Goal: Contribute content

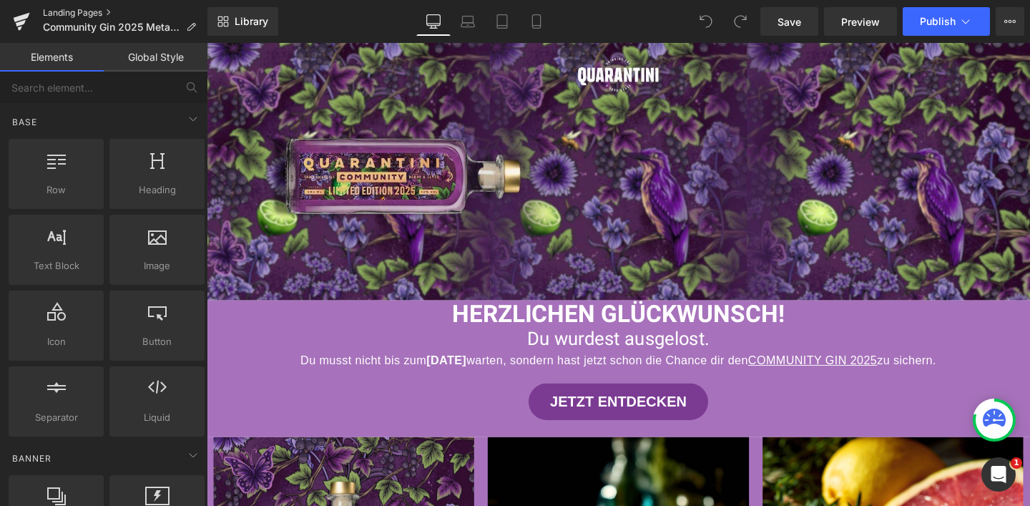
click at [89, 16] on link "Landing Pages" at bounding box center [125, 12] width 164 height 11
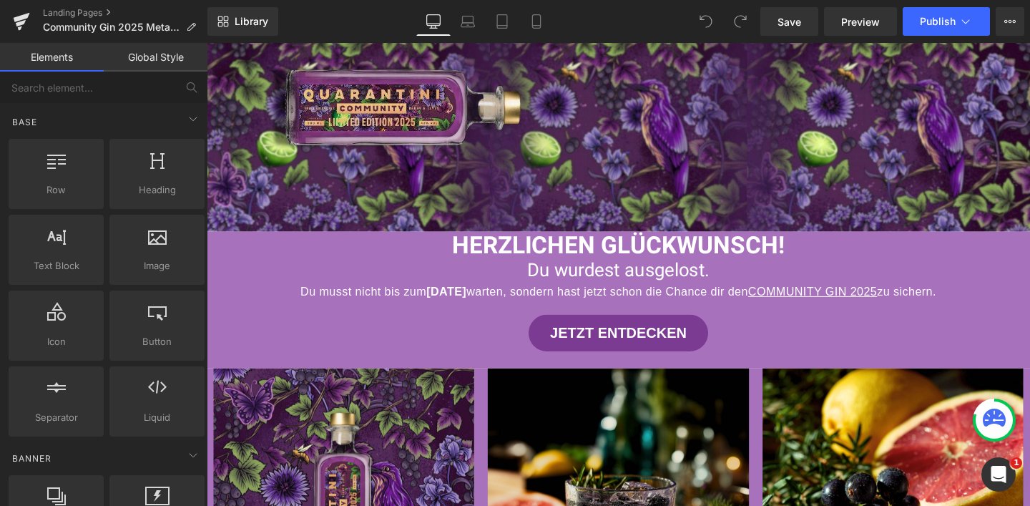
scroll to position [231, 0]
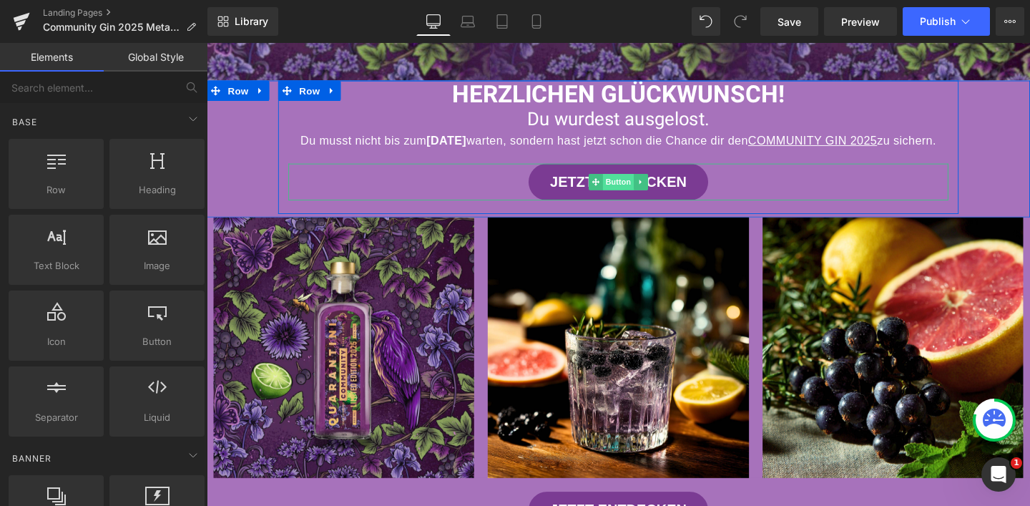
click at [636, 197] on span "Button" at bounding box center [639, 188] width 33 height 17
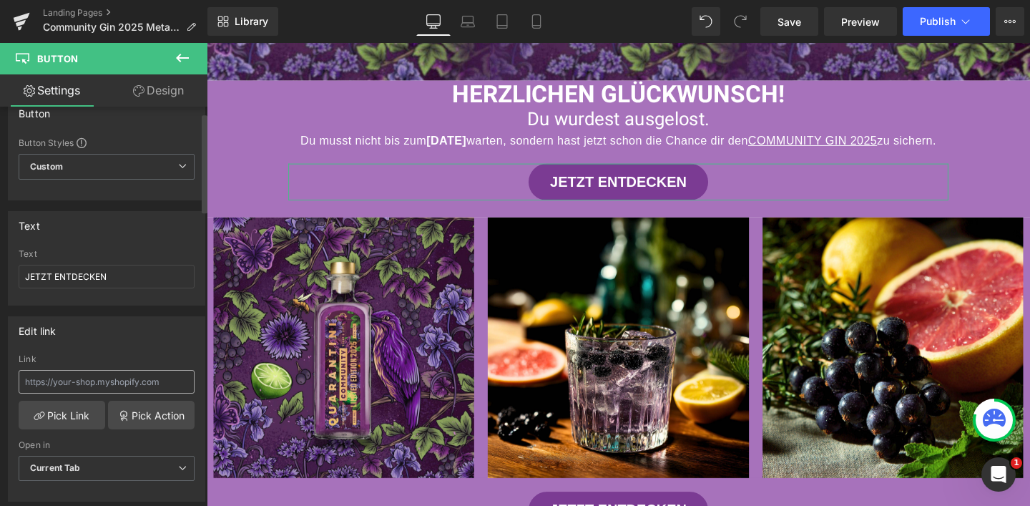
scroll to position [24, 0]
click at [104, 381] on input "text" at bounding box center [107, 380] width 176 height 24
type input "v"
paste input "/community-gin-2025-meta"
click at [23, 380] on input "/community-gin-2025-meta" at bounding box center [107, 380] width 176 height 24
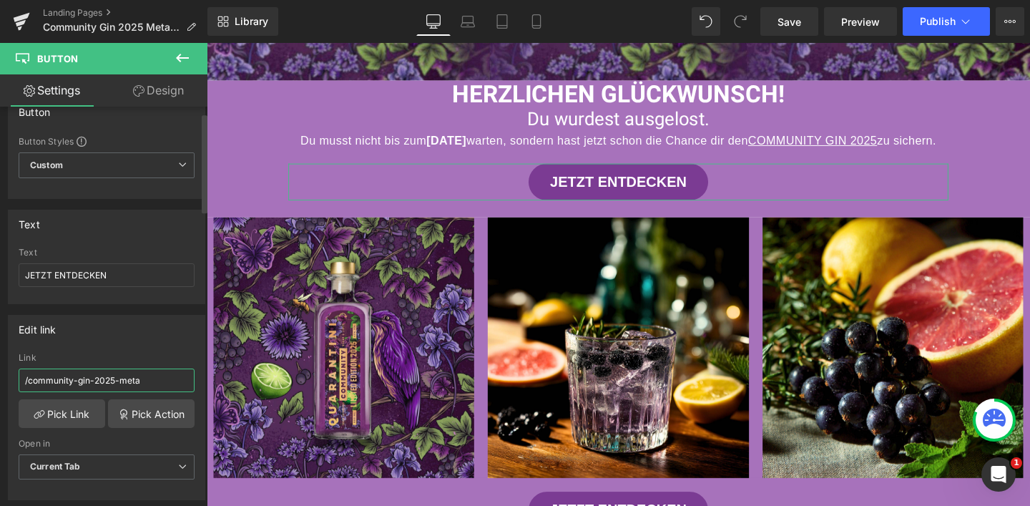
paste input "https://quarantini.de/"
type input "https://quarantini.de/community-gin-2025-meta"
click at [79, 323] on div "Edit link" at bounding box center [107, 328] width 196 height 27
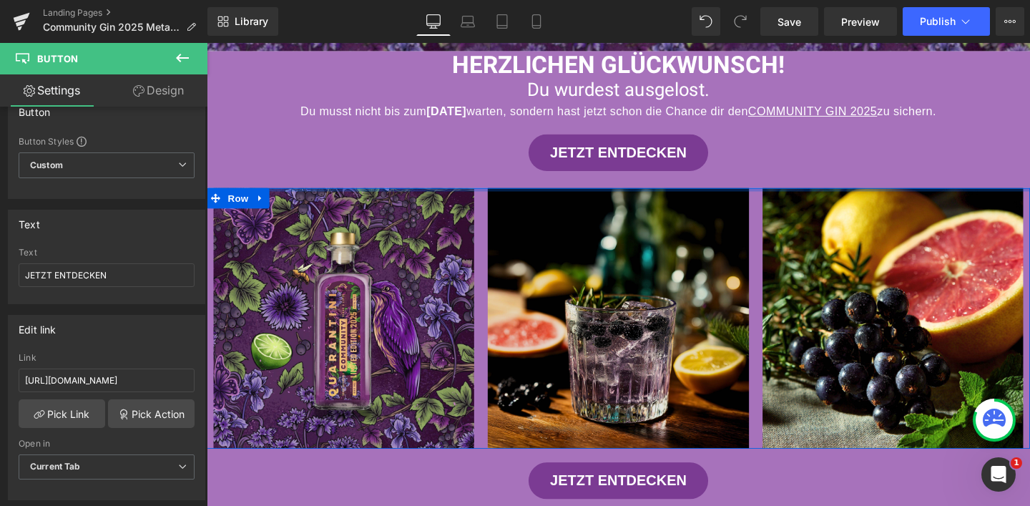
scroll to position [454, 0]
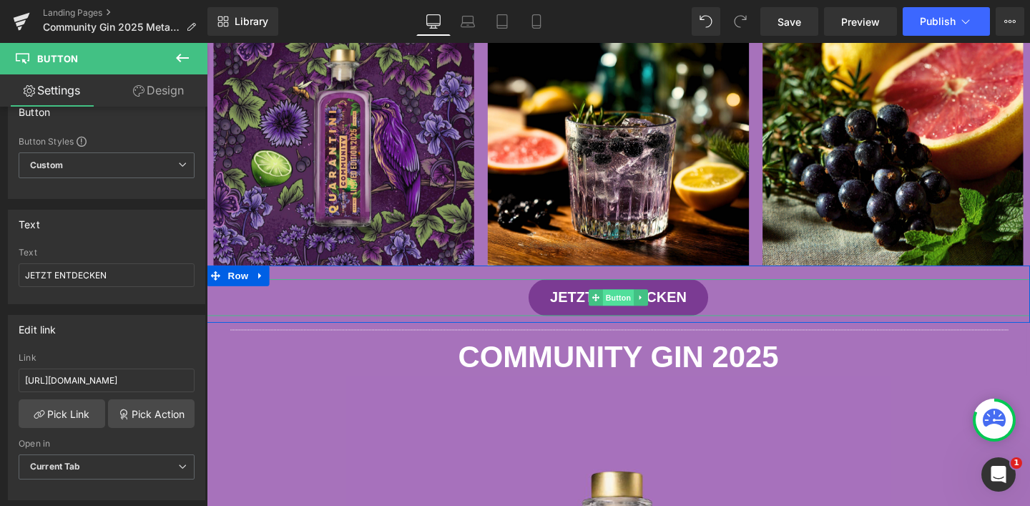
click at [640, 319] on span "Button" at bounding box center [639, 310] width 33 height 17
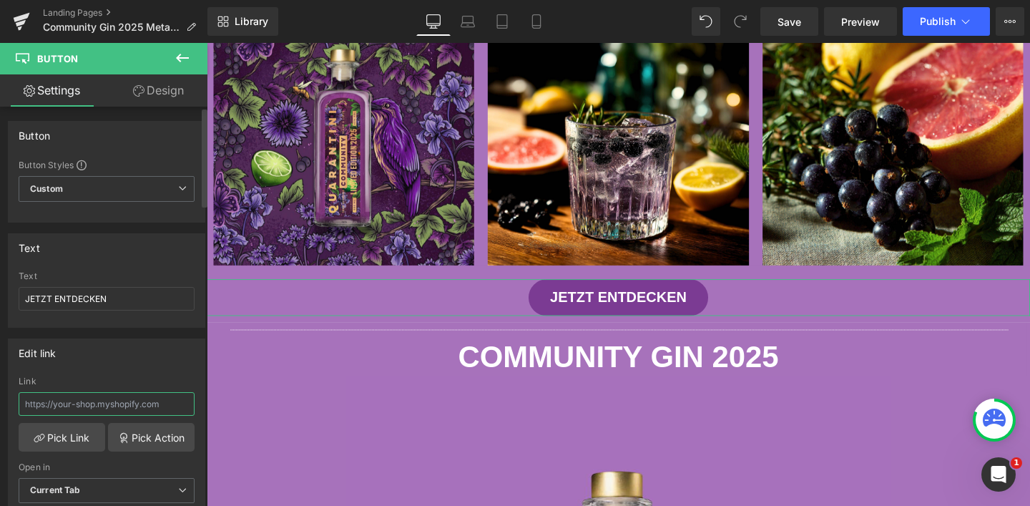
click at [120, 403] on input "text" at bounding box center [107, 404] width 176 height 24
paste input "https://quarantini.de/community-gin-2025-meta"
type input "https://quarantini.de/community-gin-2025-meta"
click at [133, 355] on div "Edit link" at bounding box center [107, 352] width 196 height 27
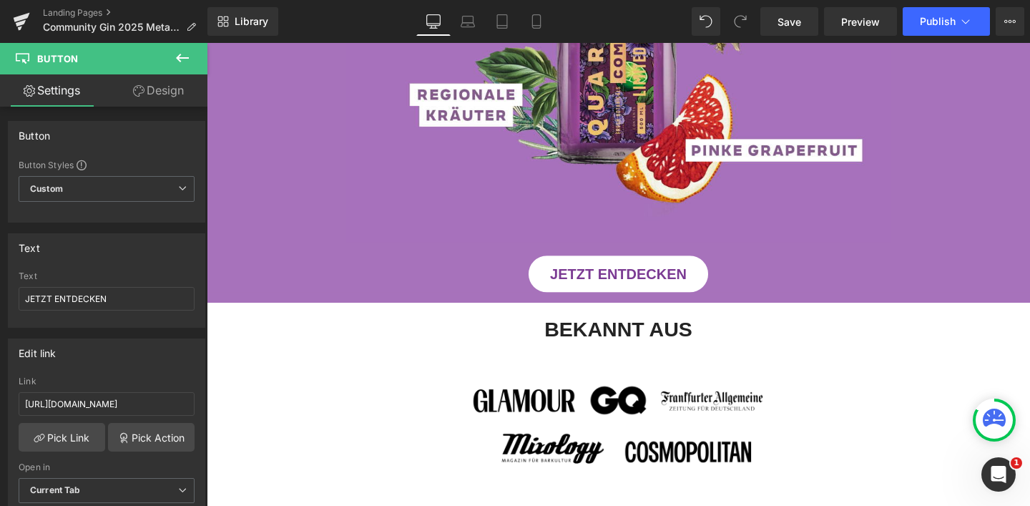
scroll to position [1168, 0]
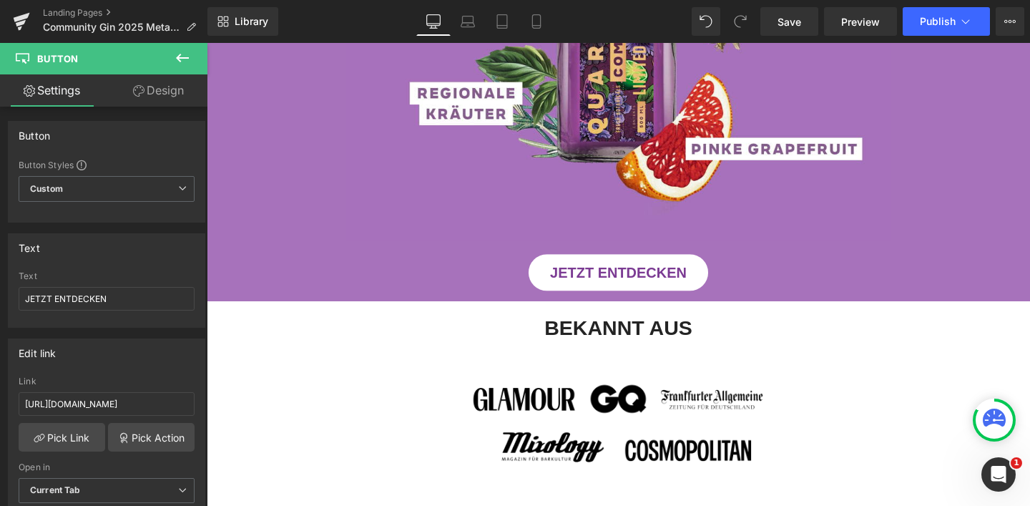
click at [638, 298] on div "JETZT ENTDECKEN Button" at bounding box center [639, 284] width 865 height 39
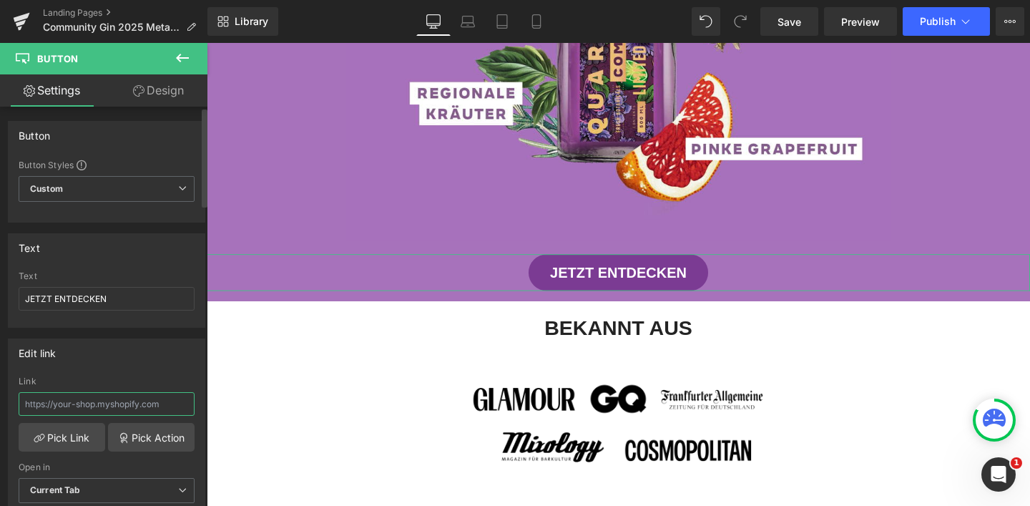
click at [94, 400] on input "text" at bounding box center [107, 404] width 176 height 24
type input "https://quarantini.de/community-gin-2025-meta"
click at [117, 362] on div "Edit link" at bounding box center [107, 352] width 196 height 27
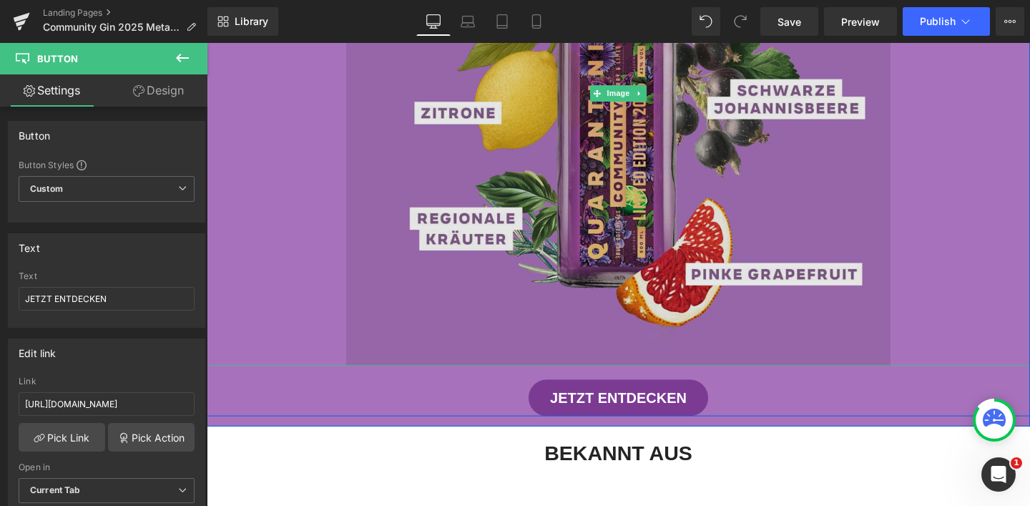
scroll to position [632, 0]
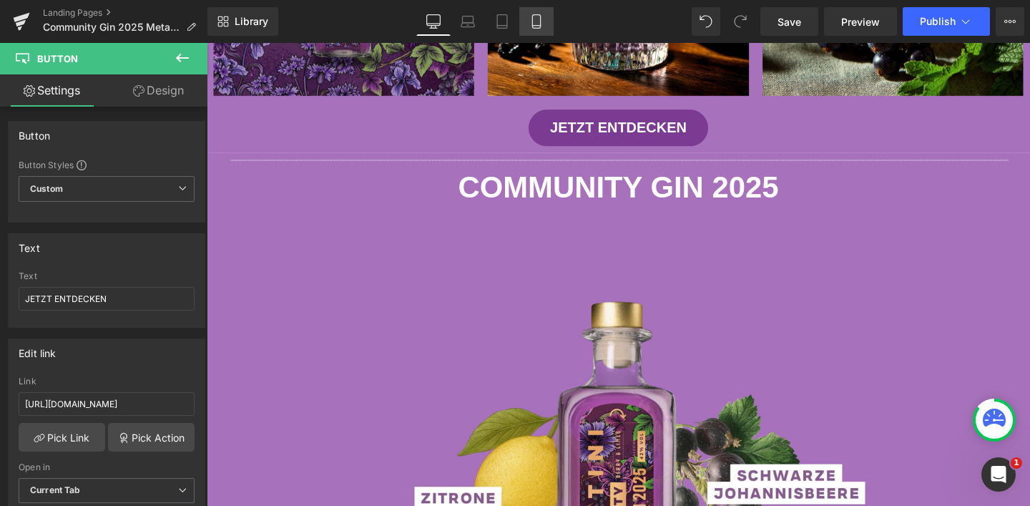
click at [543, 19] on icon at bounding box center [536, 21] width 14 height 14
type input "17"
type input "100"
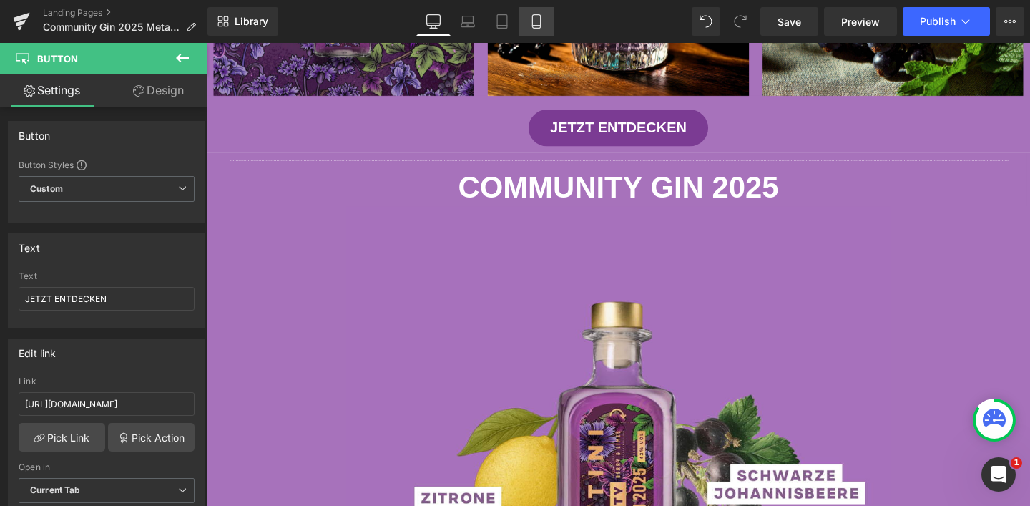
type input "100"
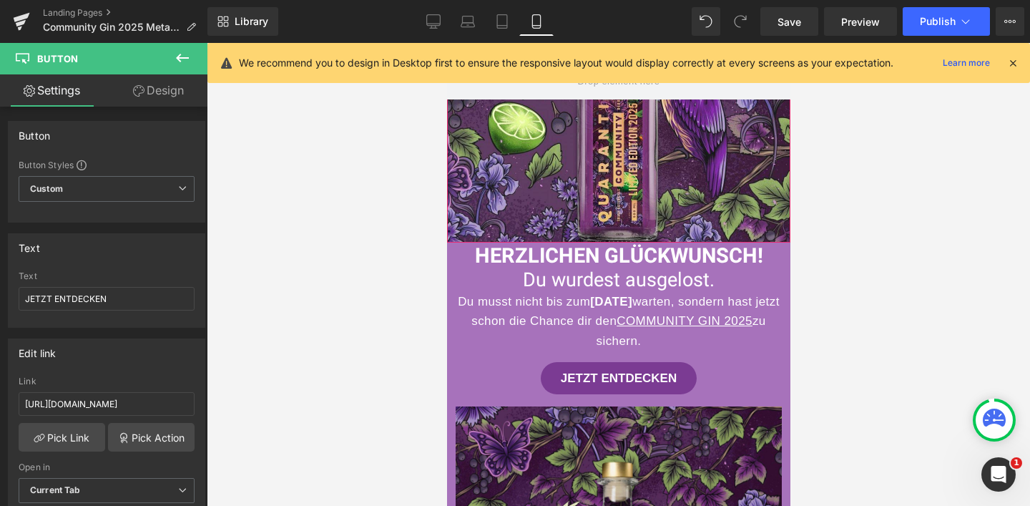
scroll to position [129, 0]
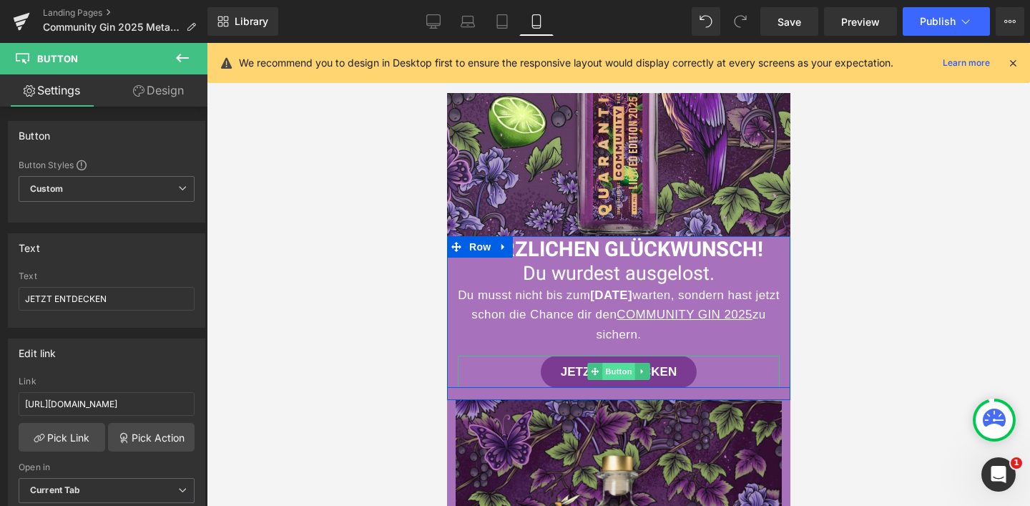
click at [610, 375] on span "Button" at bounding box center [617, 371] width 33 height 17
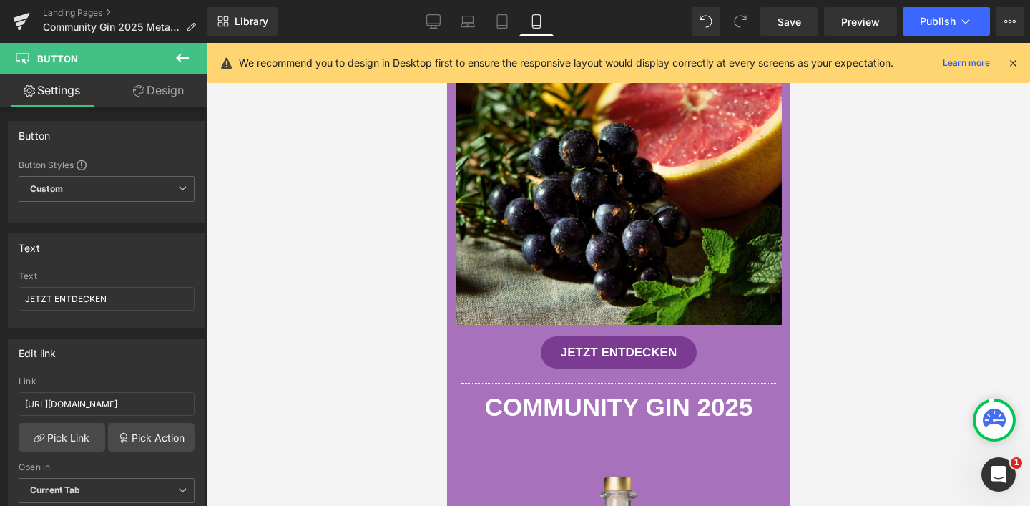
scroll to position [1292, 0]
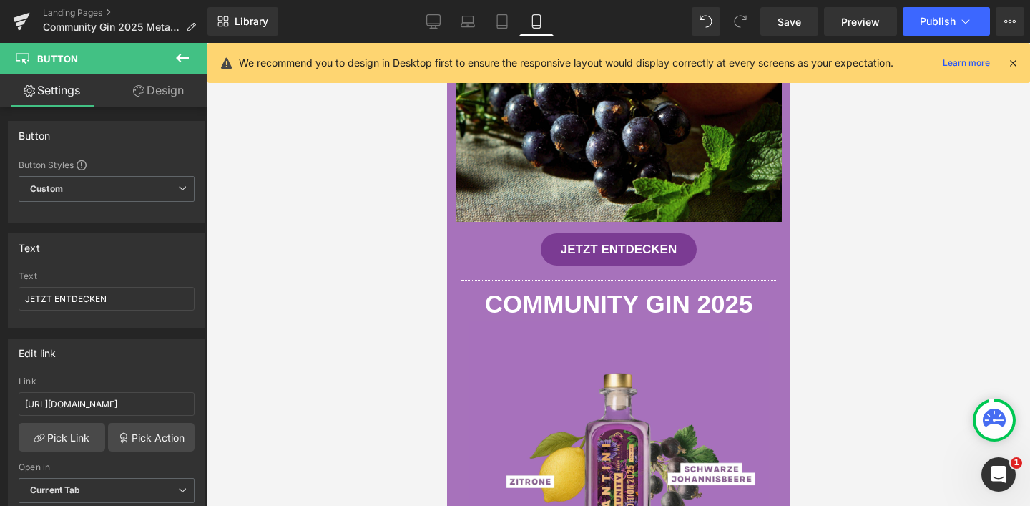
click at [862, 244] on span "Button" at bounding box center [878, 248] width 33 height 17
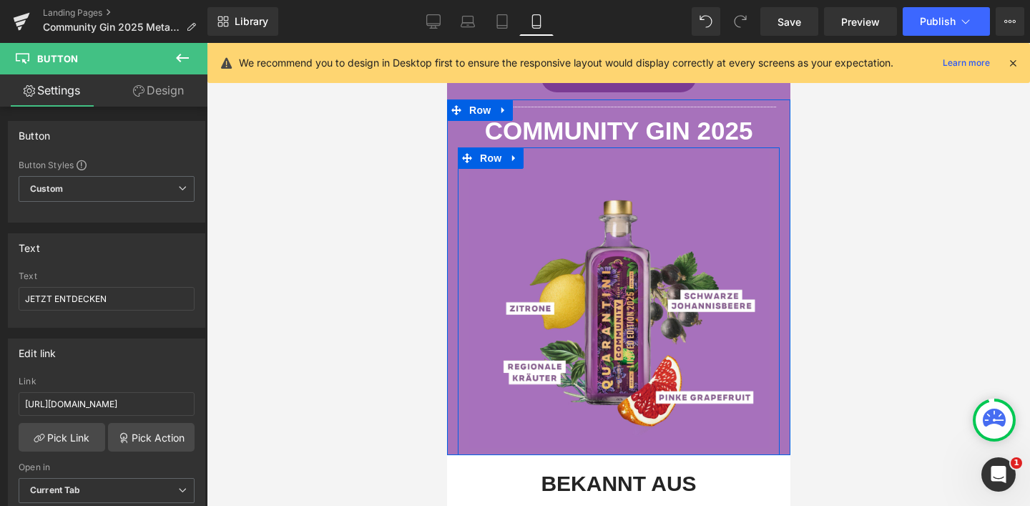
scroll to position [1356, 0]
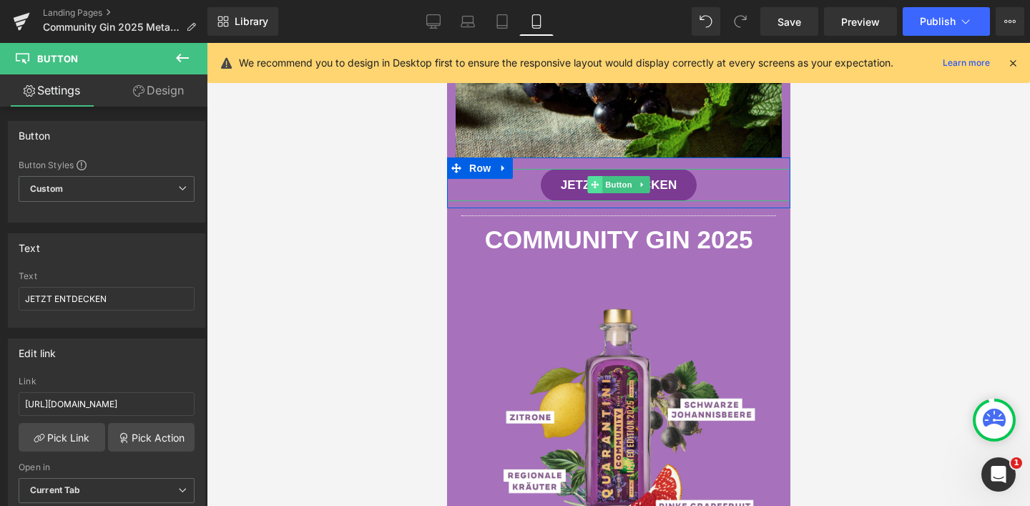
click at [591, 184] on icon at bounding box center [594, 185] width 8 height 8
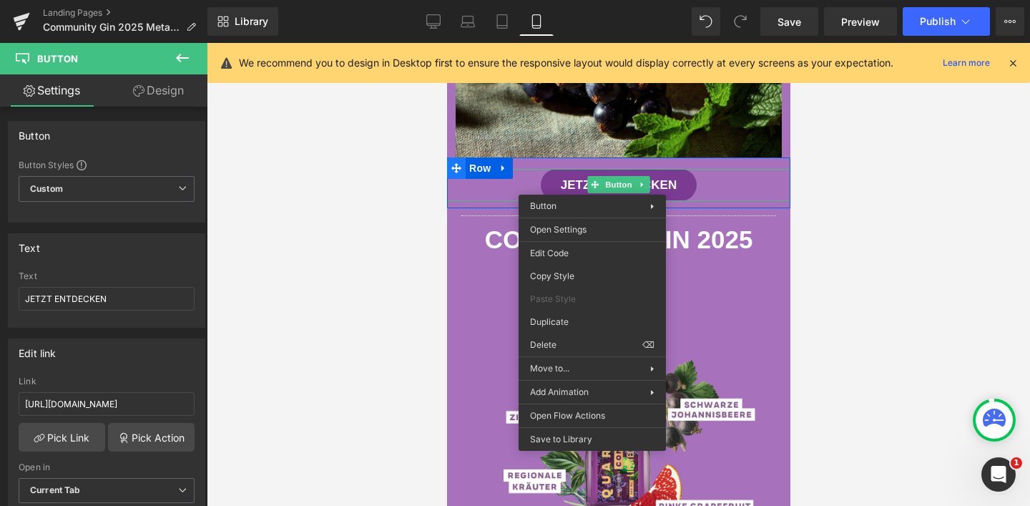
click at [451, 172] on icon at bounding box center [455, 167] width 10 height 11
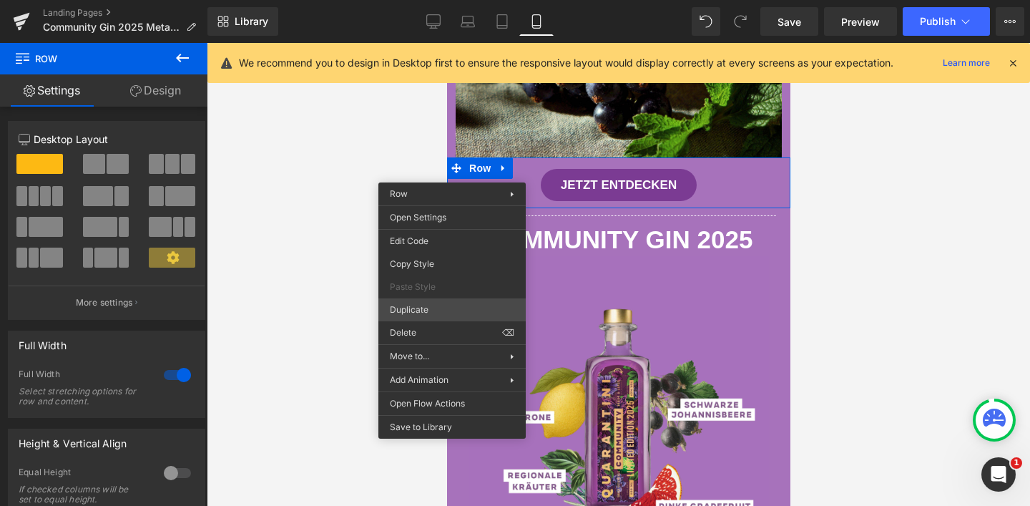
click at [423, 301] on div "Row You are previewing how the will restyle your page. You can not edit Element…" at bounding box center [515, 265] width 1030 height 530
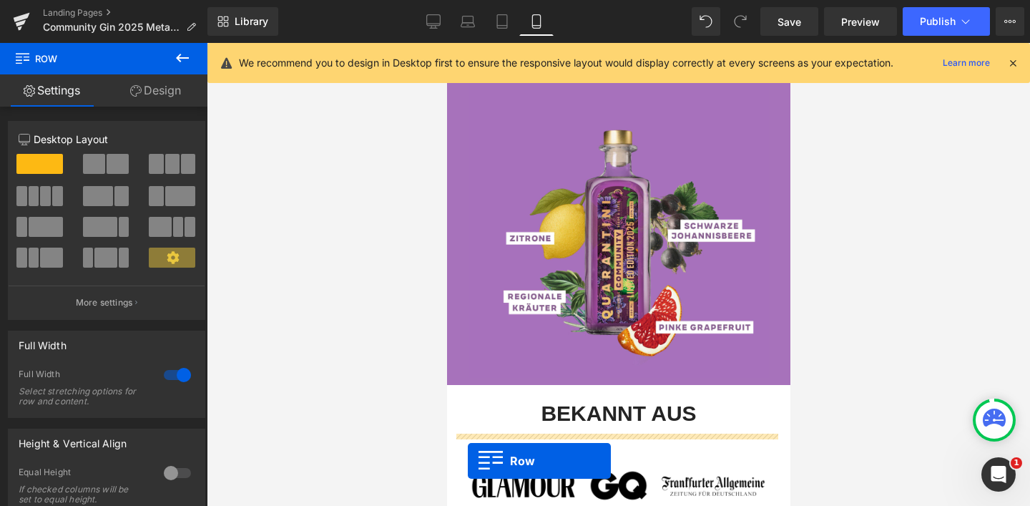
scroll to position [1585, 0]
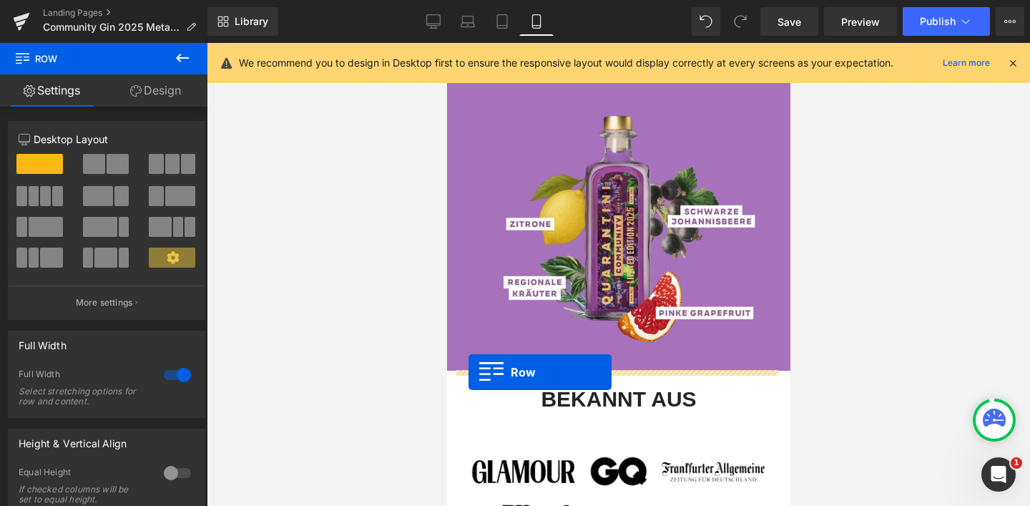
drag, startPoint x: 451, startPoint y: 218, endPoint x: 468, endPoint y: 372, distance: 154.6
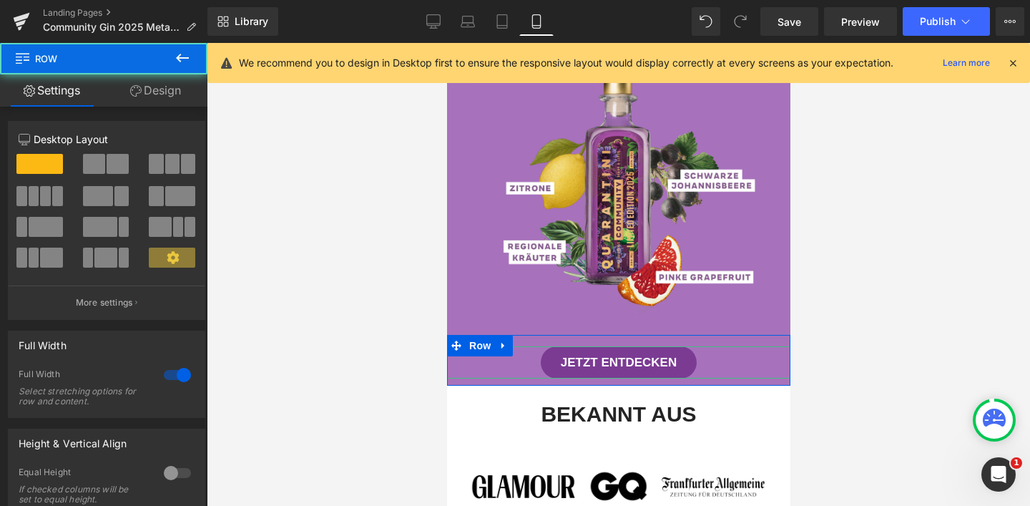
scroll to position [1549, 0]
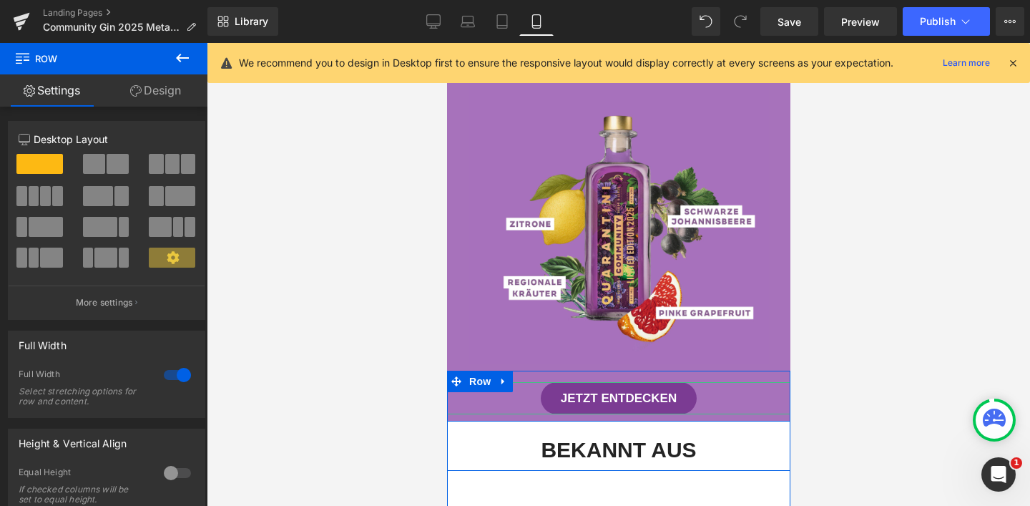
click at [649, 375] on div "JETZT ENTDECKEN Button" at bounding box center [617, 392] width 343 height 44
click at [720, 376] on div "JETZT ENTDECKEN Button" at bounding box center [617, 392] width 343 height 44
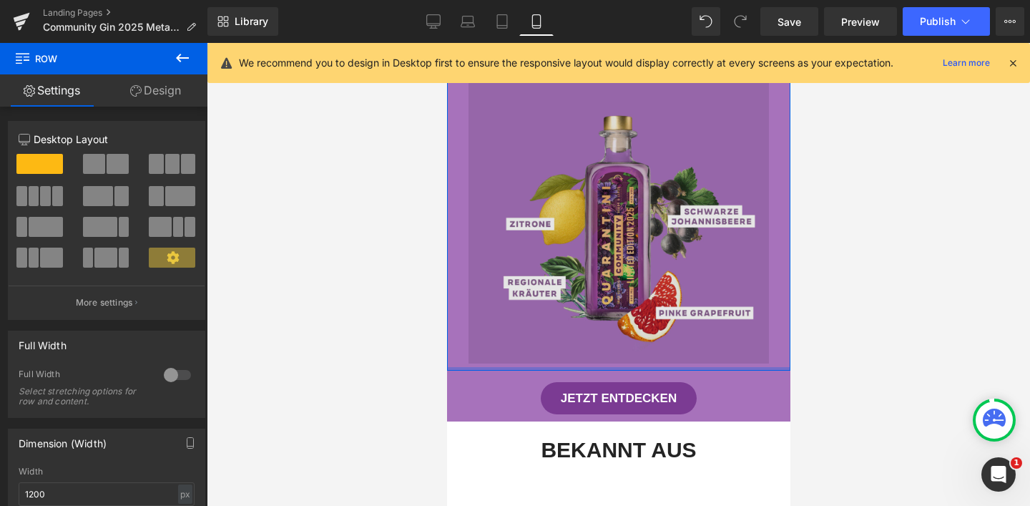
drag, startPoint x: 726, startPoint y: 368, endPoint x: 723, endPoint y: 337, distance: 31.6
click at [723, 337] on div "Separator COMMUNITY GIN 2025 Heading Image Row Row" at bounding box center [617, 192] width 343 height 355
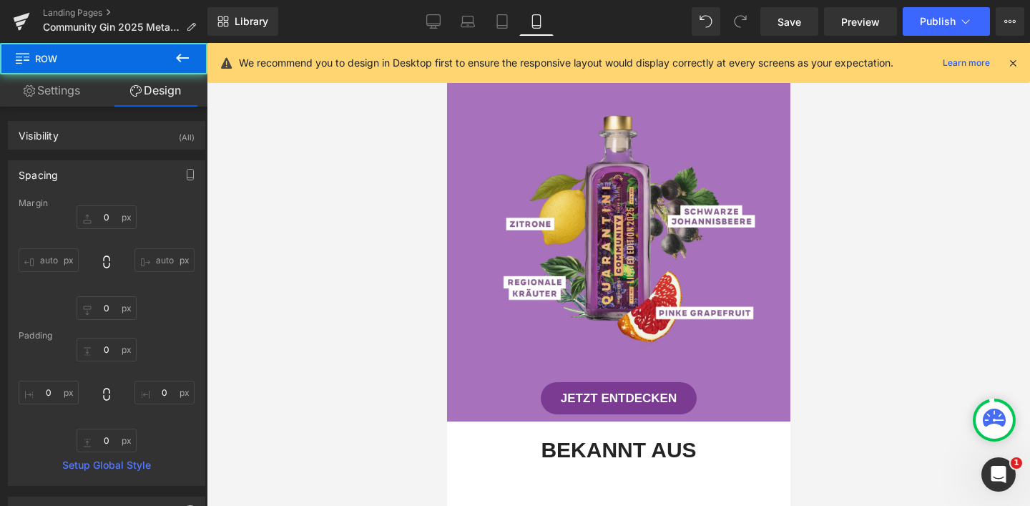
click at [730, 376] on div "JETZT ENTDECKEN Button" at bounding box center [617, 392] width 343 height 44
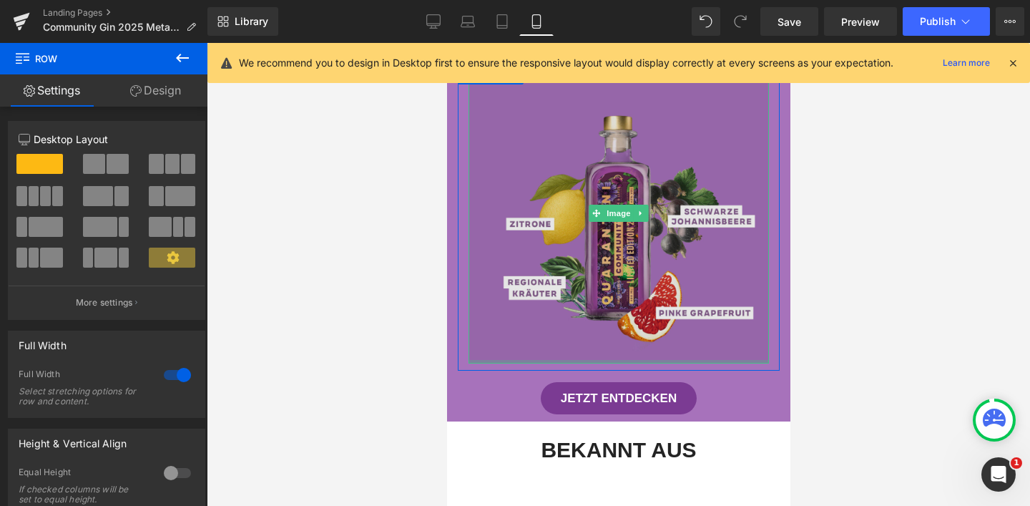
drag, startPoint x: 730, startPoint y: 372, endPoint x: 731, endPoint y: 362, distance: 10.1
click at [731, 362] on div "Hero Banner Image Hero Banner HERZLICHEN GLÜCKWUNSCH! Heading Du wurdest ausgel…" at bounding box center [617, 78] width 343 height 3171
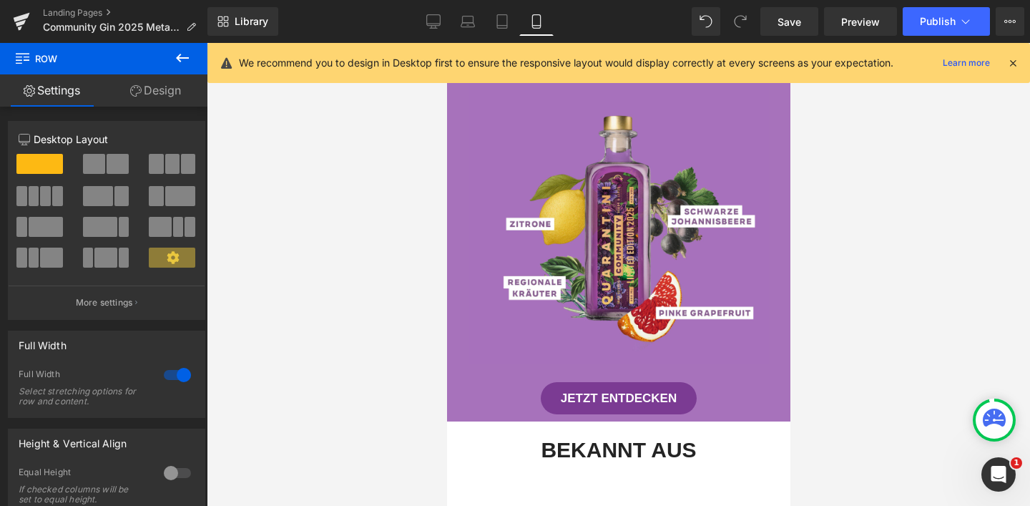
click at [830, 353] on div at bounding box center [618, 274] width 823 height 463
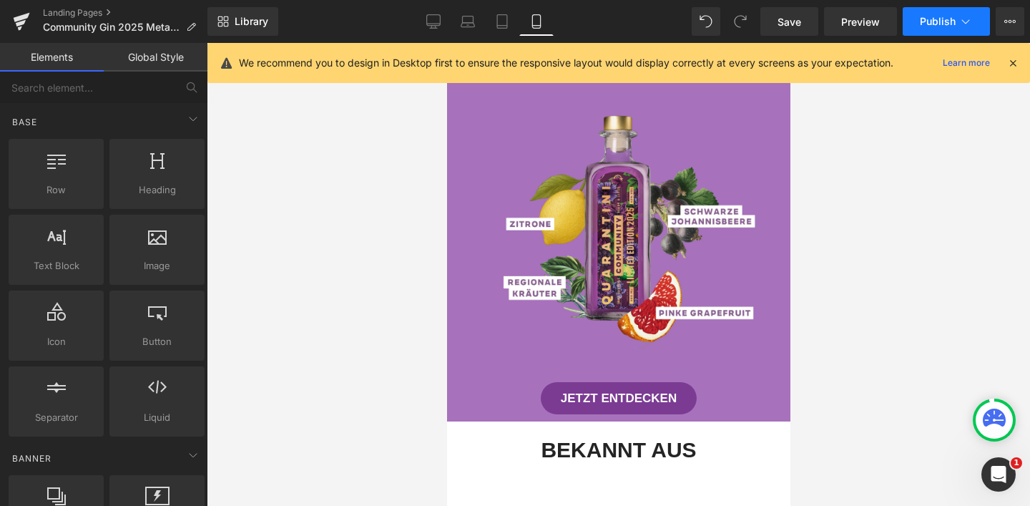
click at [937, 16] on span "Publish" at bounding box center [937, 21] width 36 height 11
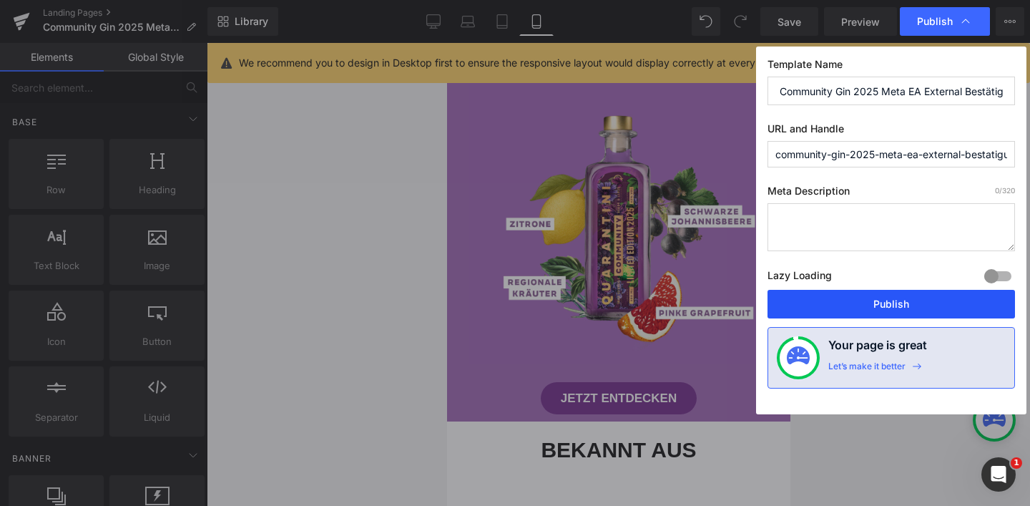
click at [885, 304] on button "Publish" at bounding box center [890, 304] width 247 height 29
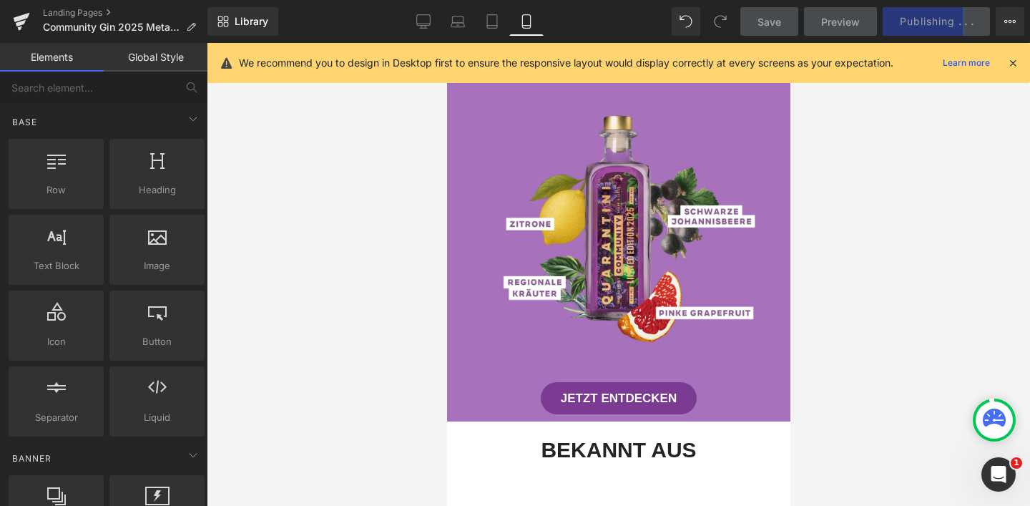
click at [1013, 64] on icon at bounding box center [1012, 62] width 13 height 13
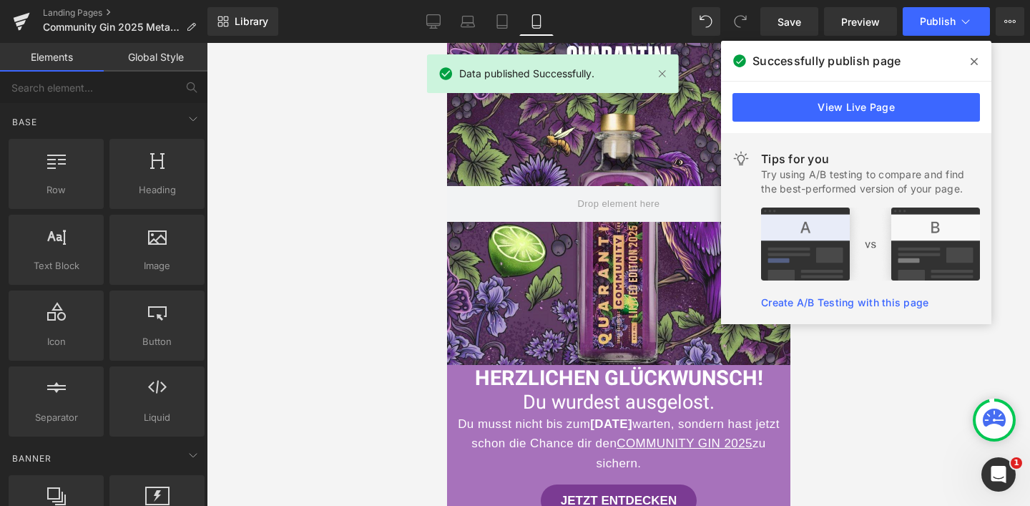
click at [977, 64] on icon at bounding box center [973, 61] width 7 height 7
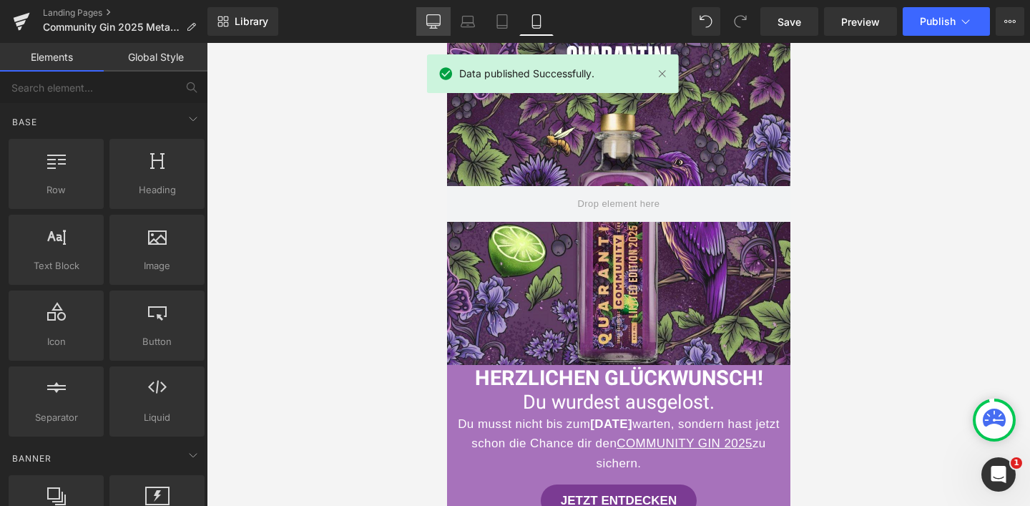
click at [446, 24] on link "Desktop" at bounding box center [433, 21] width 34 height 29
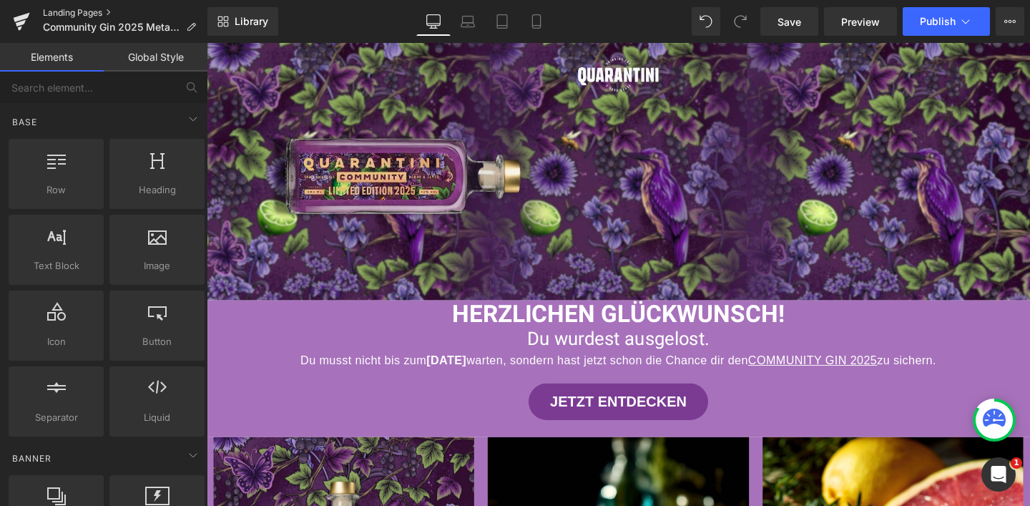
click at [89, 14] on link "Landing Pages" at bounding box center [125, 12] width 164 height 11
